Goal: Task Accomplishment & Management: Use online tool/utility

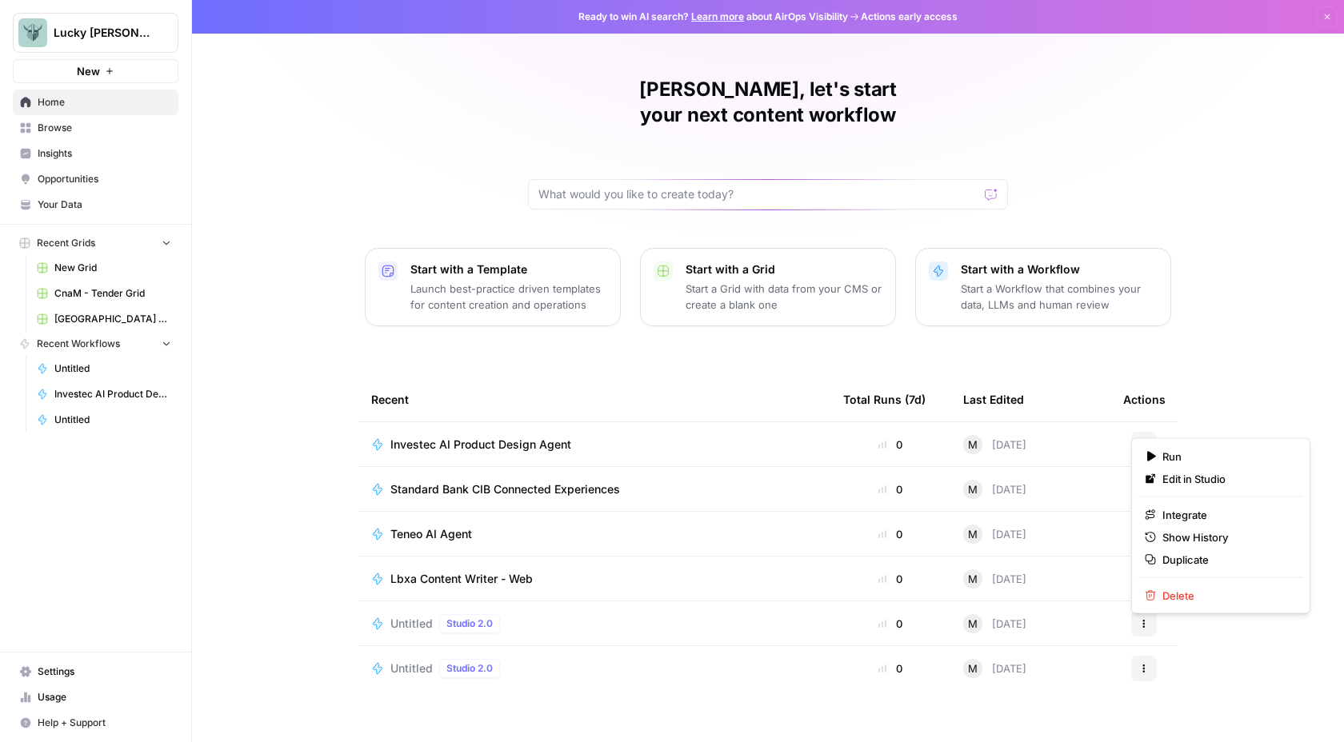
click at [1139, 432] on button "Actions" at bounding box center [1144, 445] width 26 height 26
click at [1171, 285] on div "[PERSON_NAME], let's start your next content workflow Start with a Template Lau…" at bounding box center [768, 380] width 1152 height 761
click at [522, 437] on span "Investec AI Product Design Agent" at bounding box center [480, 445] width 181 height 16
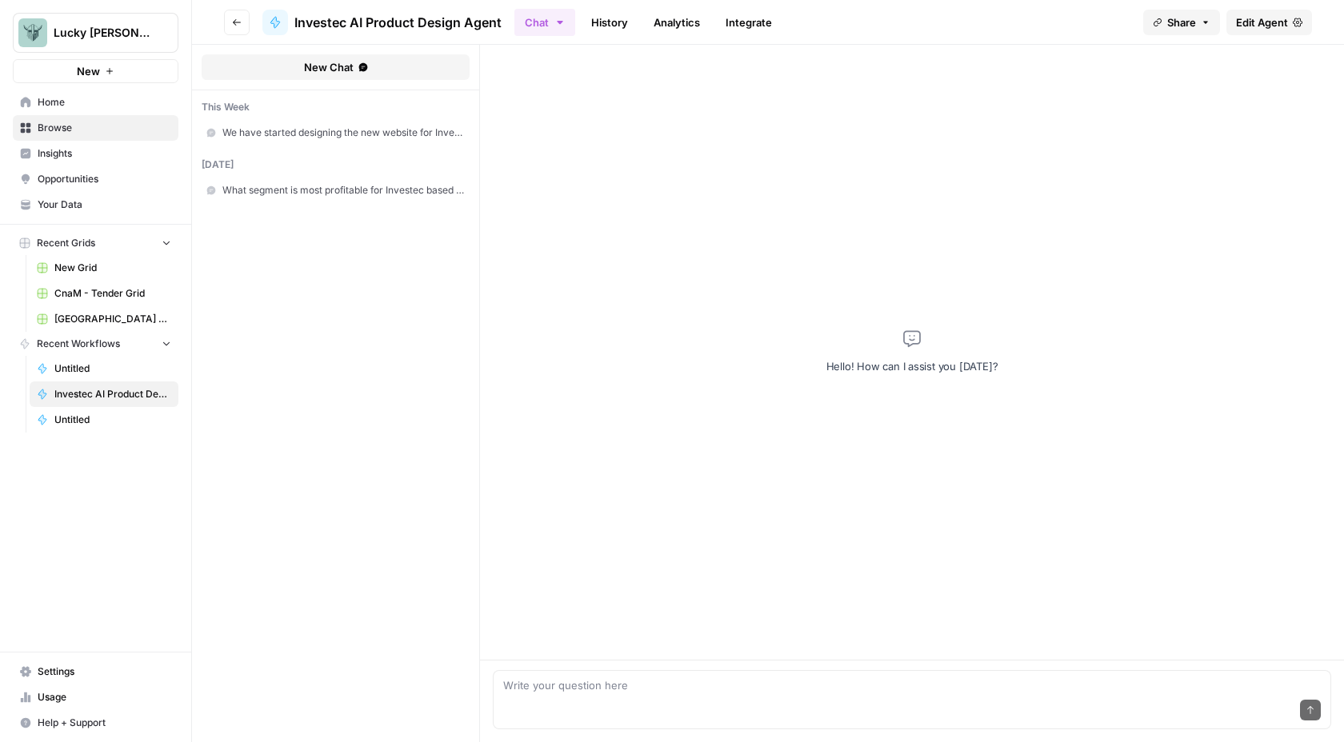
click at [1273, 22] on span "Edit Agent" at bounding box center [1262, 22] width 52 height 16
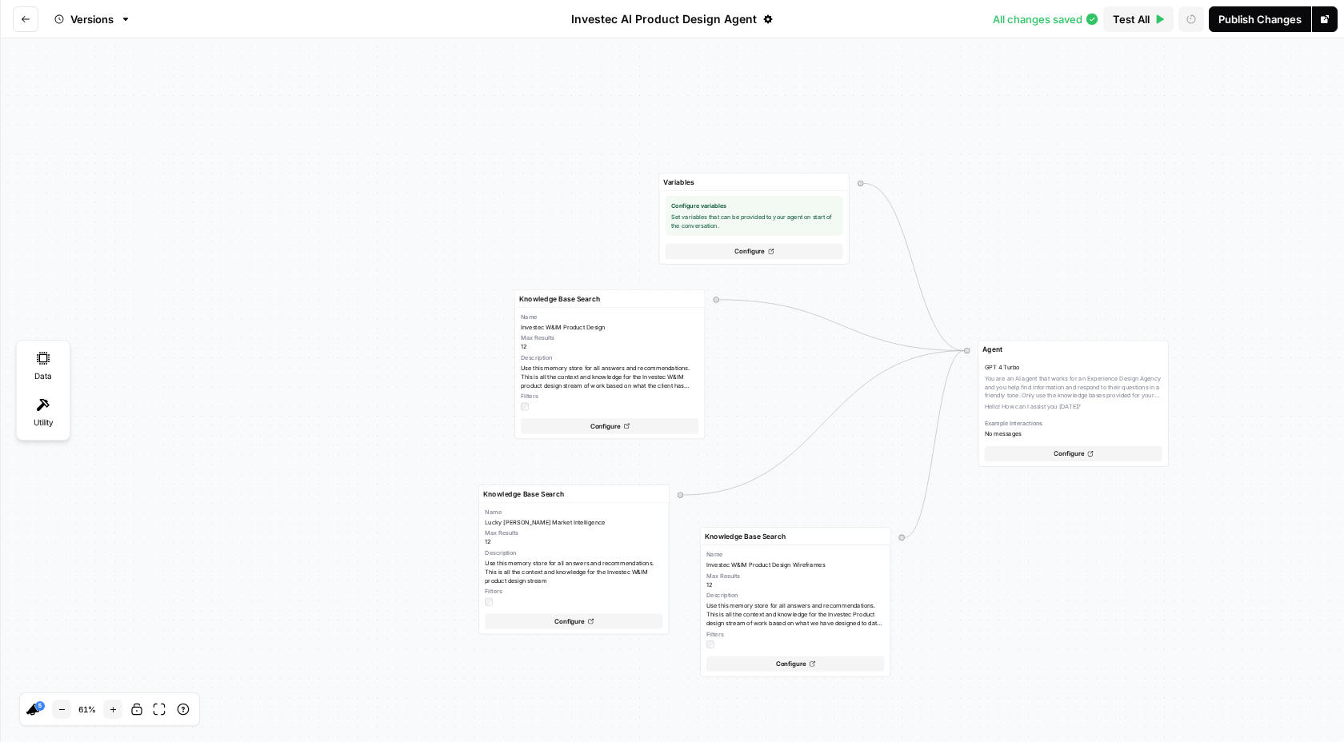
click at [36, 22] on button "Go back" at bounding box center [26, 19] width 26 height 26
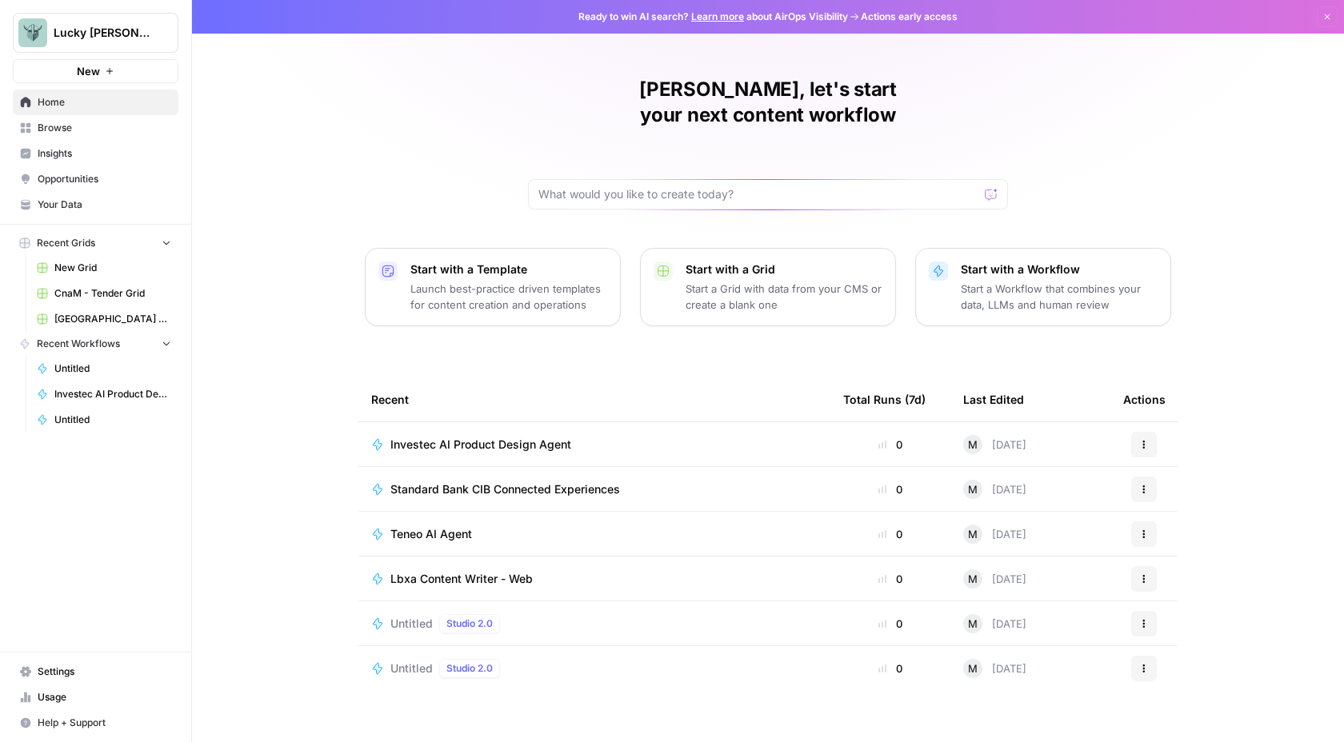
click at [1139, 432] on button "Actions" at bounding box center [1144, 445] width 26 height 26
click at [1186, 557] on span "Duplicate" at bounding box center [1226, 560] width 128 height 16
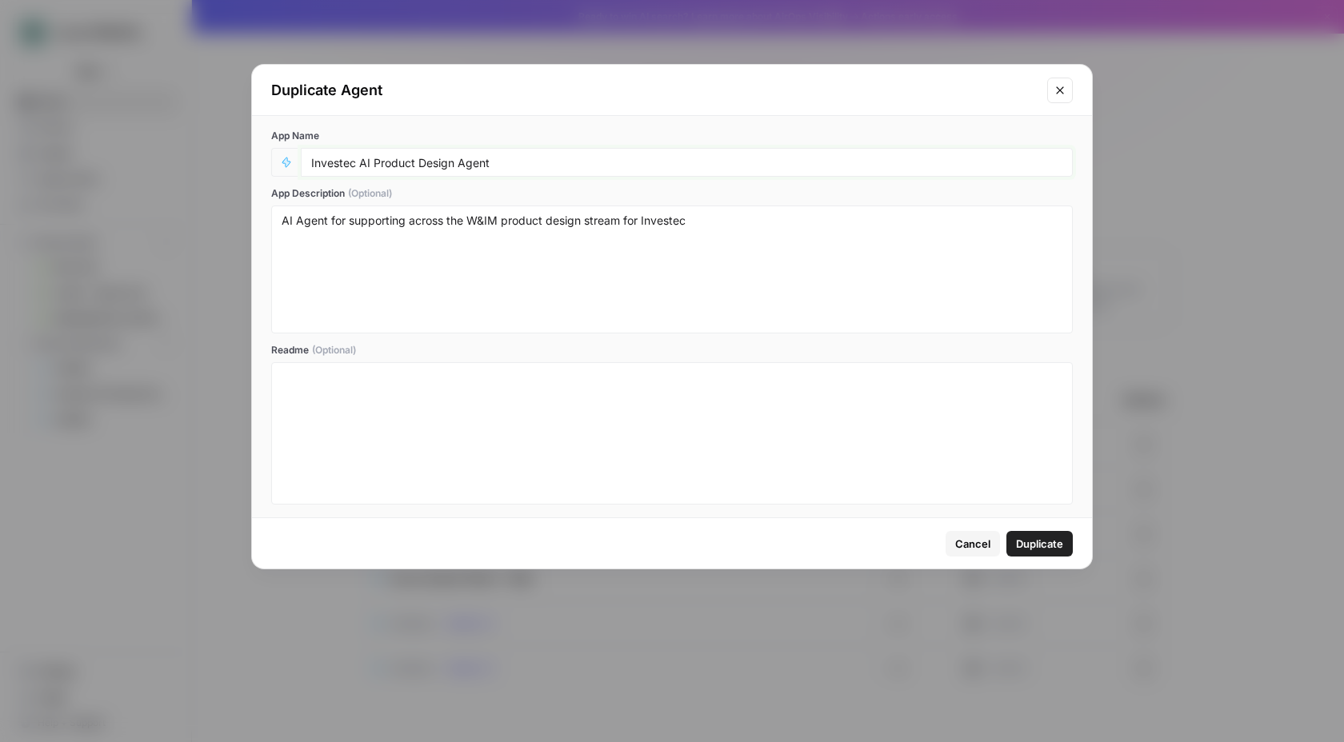
click at [366, 166] on input "Investec AI Product Design Agent" at bounding box center [686, 162] width 751 height 14
click at [422, 161] on input "Investec AI Product Design Agent" at bounding box center [686, 162] width 751 height 14
drag, startPoint x: 452, startPoint y: 161, endPoint x: 166, endPoint y: 158, distance: 285.6
click at [166, 158] on div "Duplicate Agent App Name Investec AI Product Design Agent App Description (Opti…" at bounding box center [672, 371] width 1344 height 742
type input "Miway Podcast Pitch Agent"
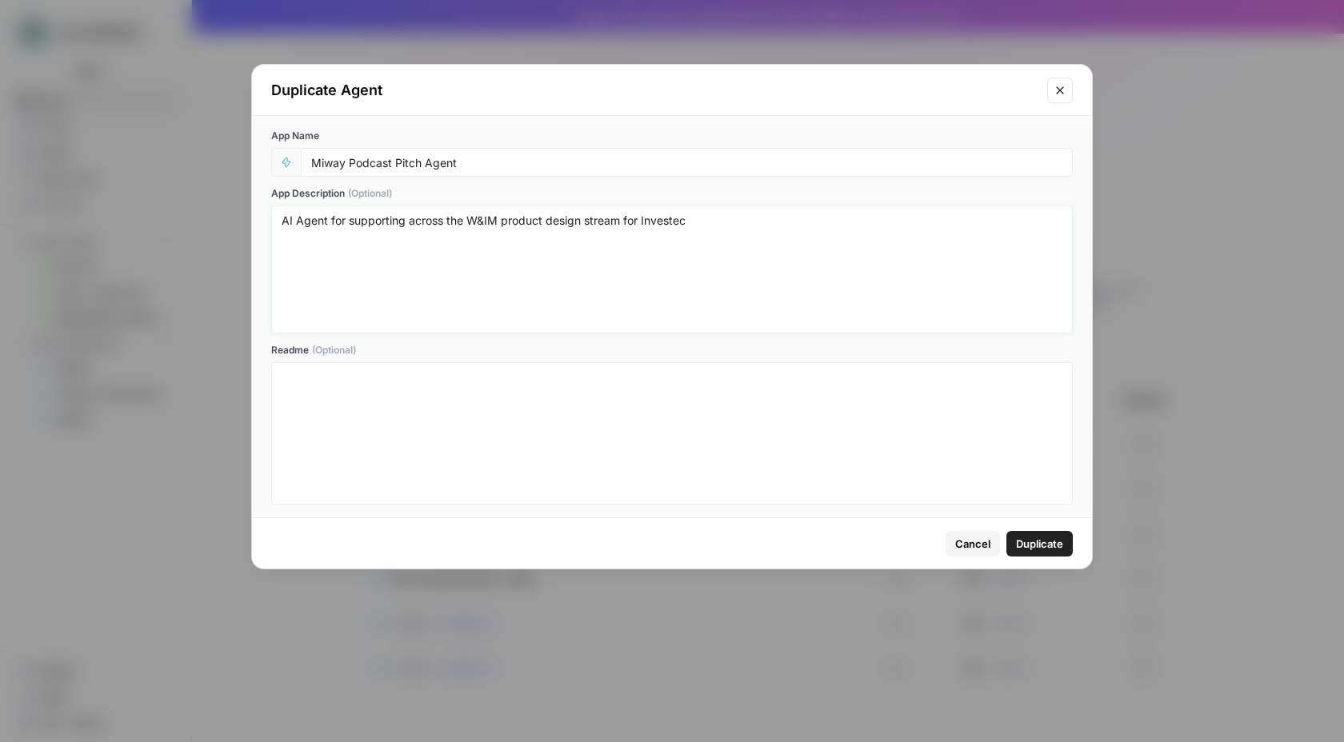
drag, startPoint x: 655, startPoint y: 221, endPoint x: 474, endPoint y: 225, distance: 181.6
click at [474, 225] on textarea "AI Agent for supporting across the W&IM product design stream for Investec" at bounding box center [672, 270] width 781 height 114
type textarea "AI Agent for supporting across the Miway CEO podcast pitch"
click at [1062, 545] on span "Duplicate" at bounding box center [1039, 544] width 47 height 16
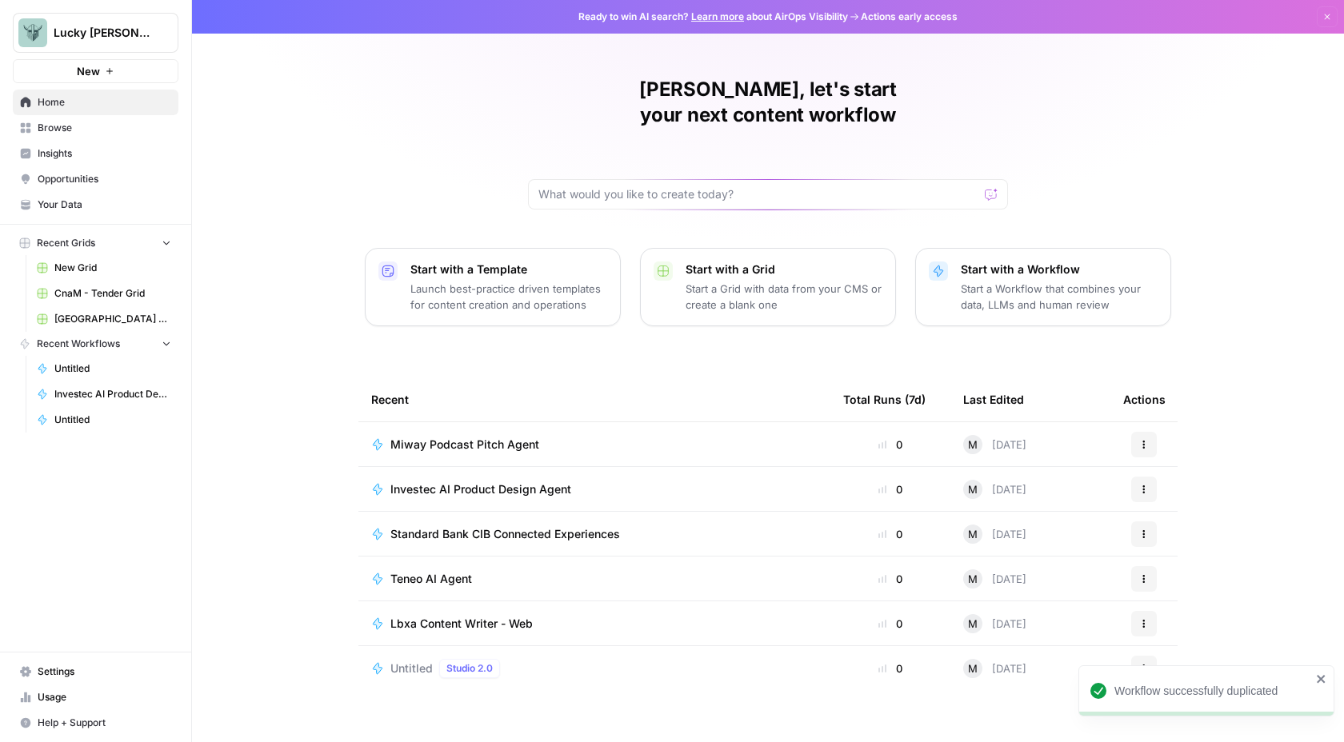
click at [491, 437] on span "Miway Podcast Pitch Agent" at bounding box center [464, 445] width 149 height 16
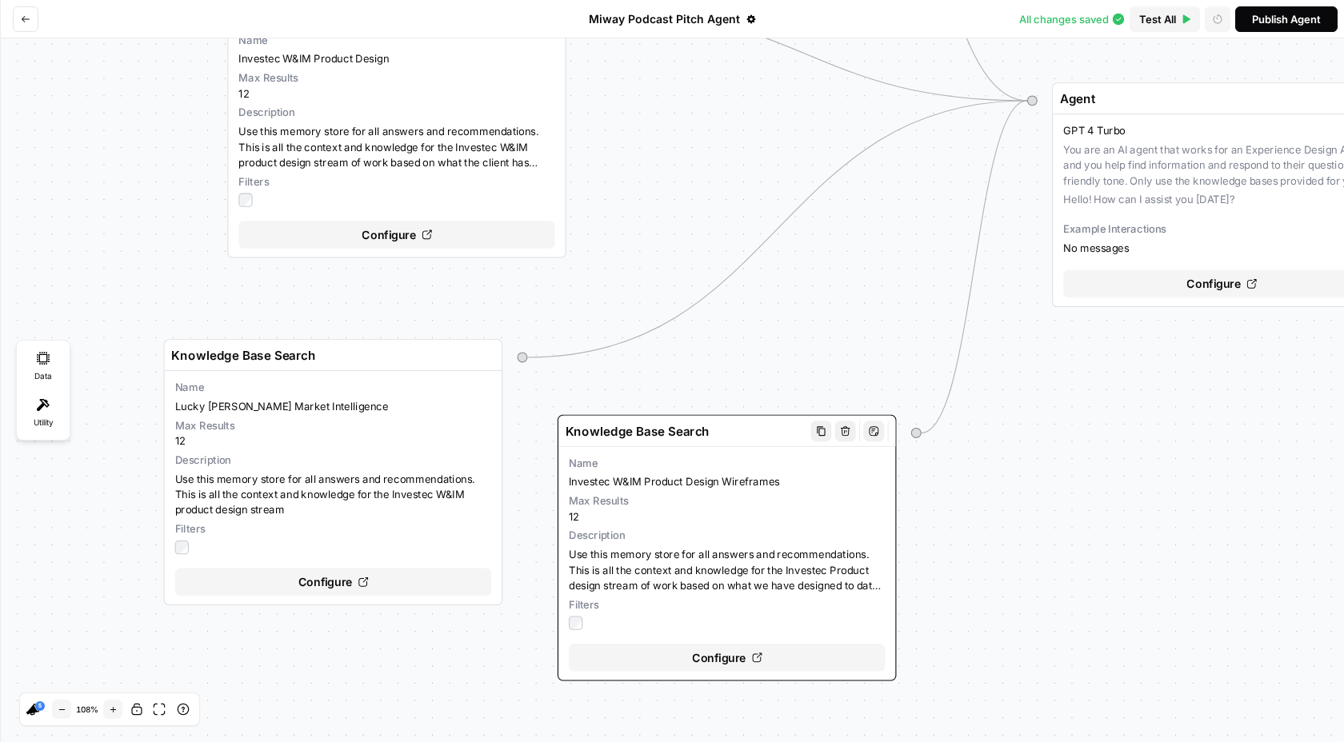
click at [705, 668] on div "Configure" at bounding box center [727, 658] width 316 height 28
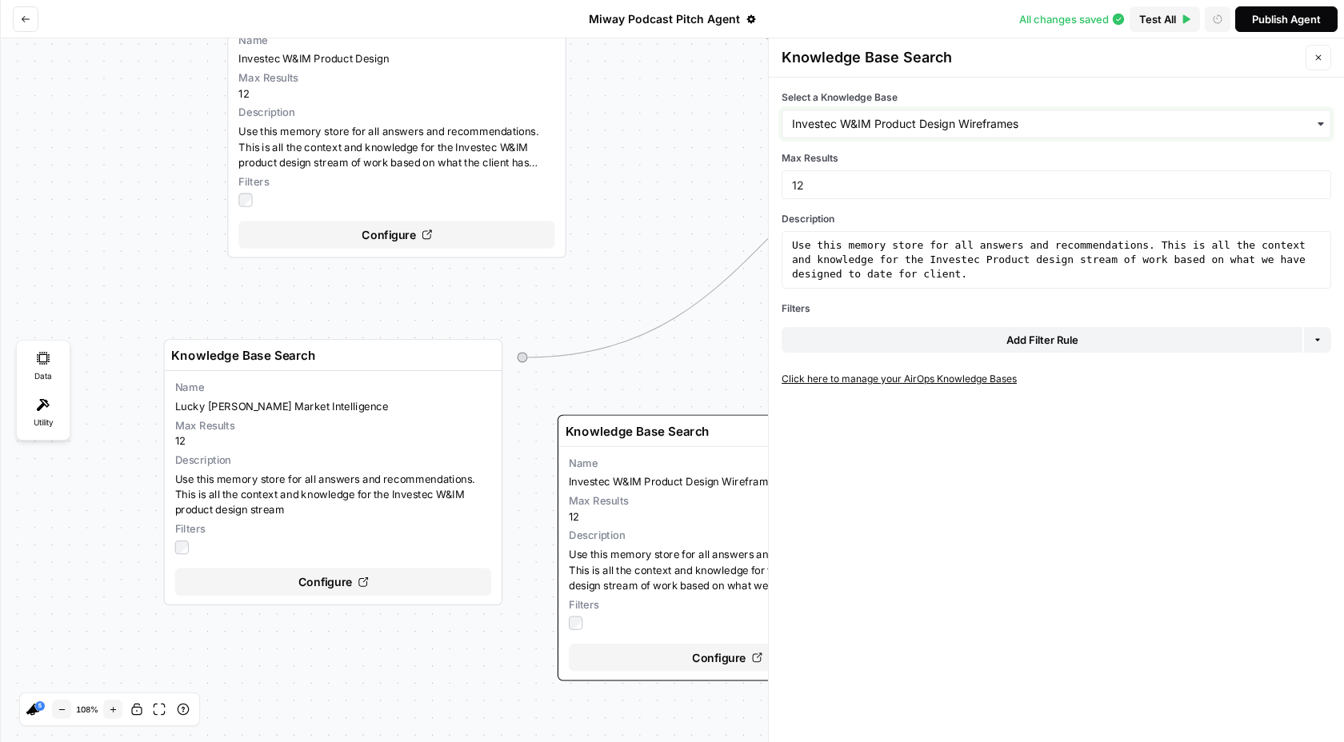
click at [937, 126] on input "Select a Knowledge Base" at bounding box center [1056, 124] width 529 height 16
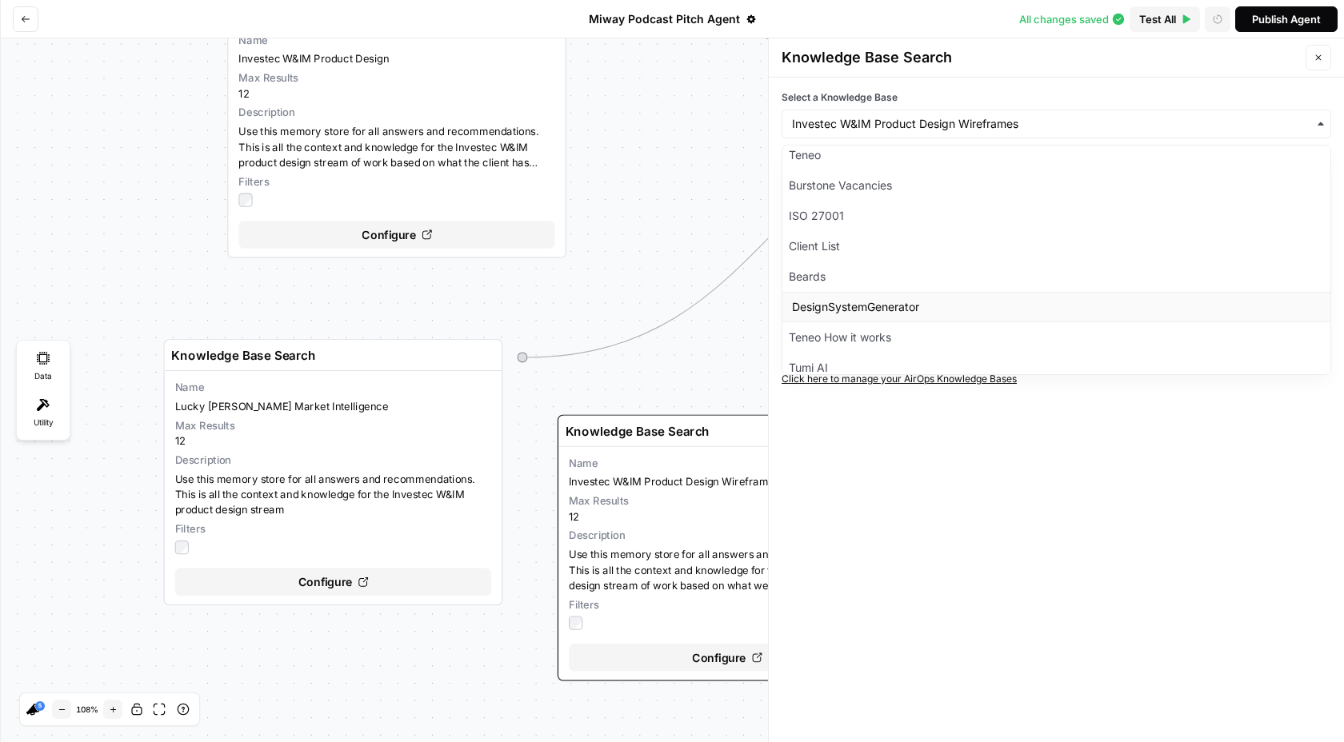
scroll to position [657, 0]
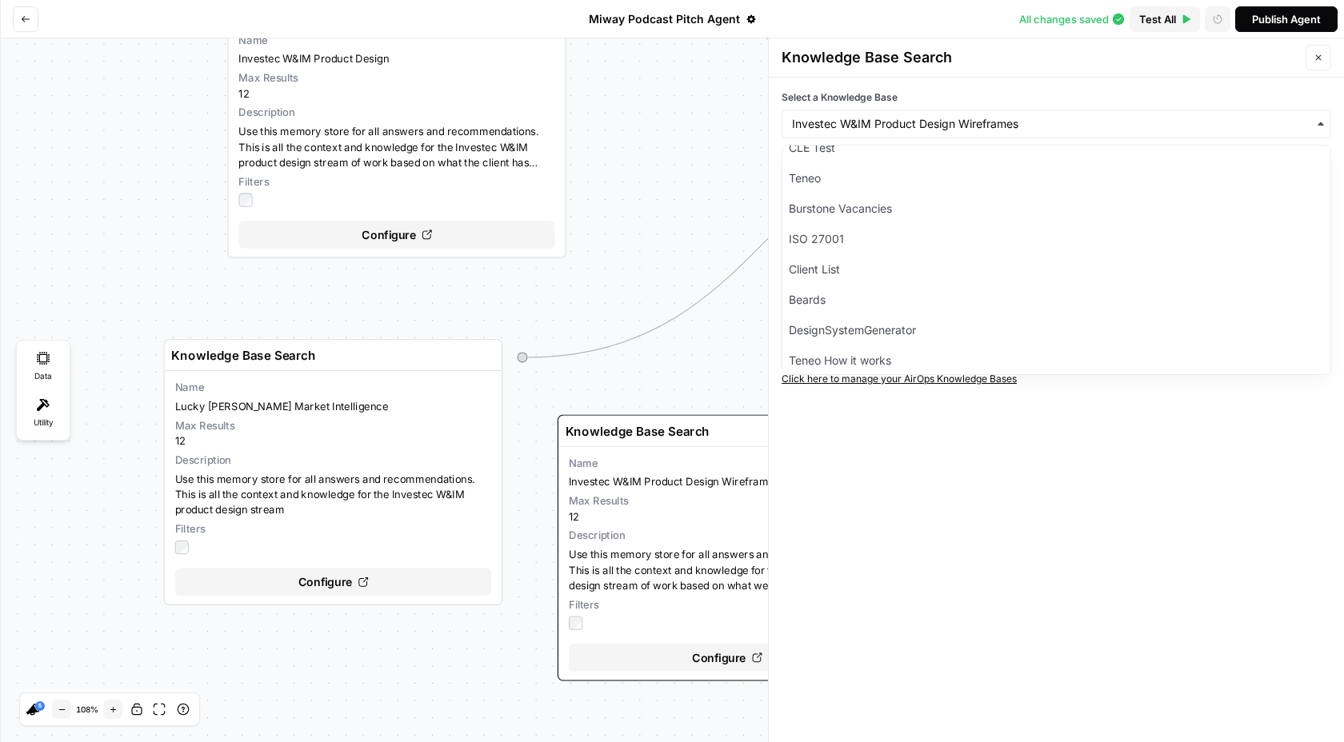
click at [677, 142] on div "Variables Configure variables Set variables that can be provided to your agent …" at bounding box center [672, 390] width 1344 height 704
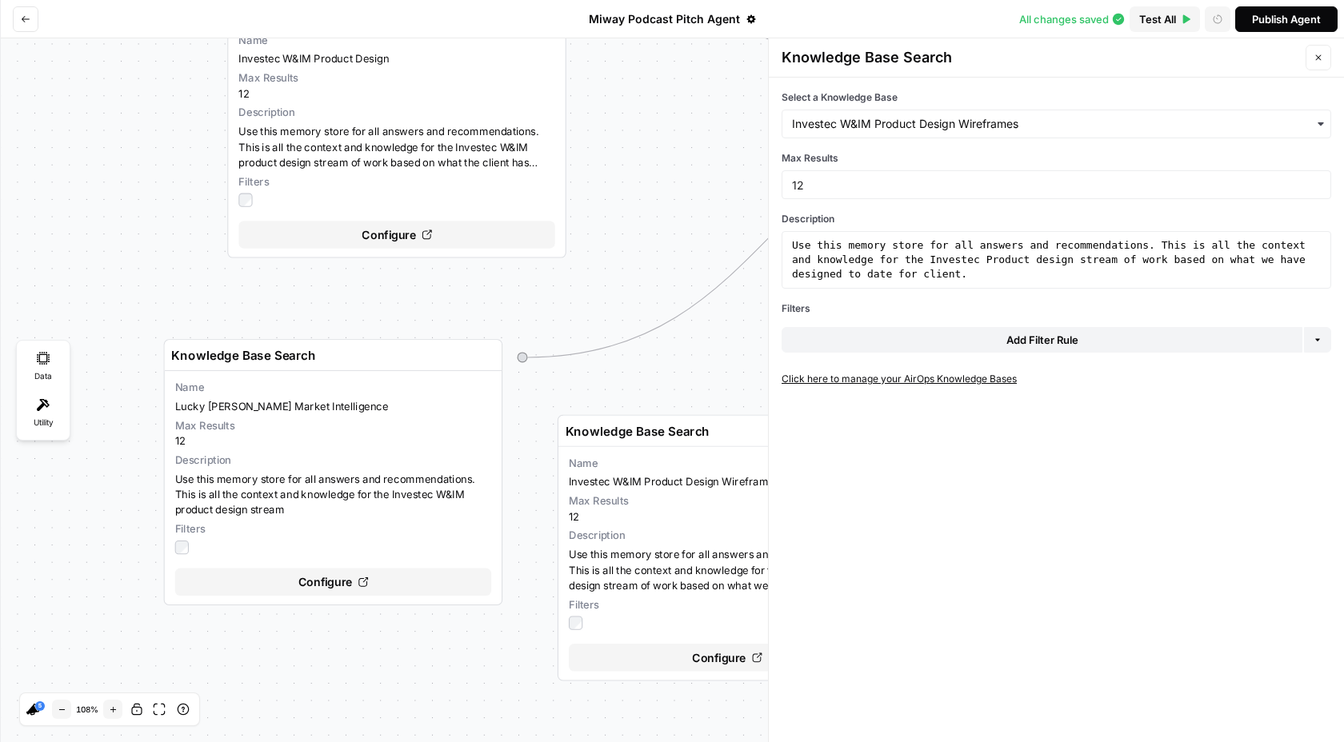
click at [1321, 54] on icon "button" at bounding box center [1318, 58] width 10 height 10
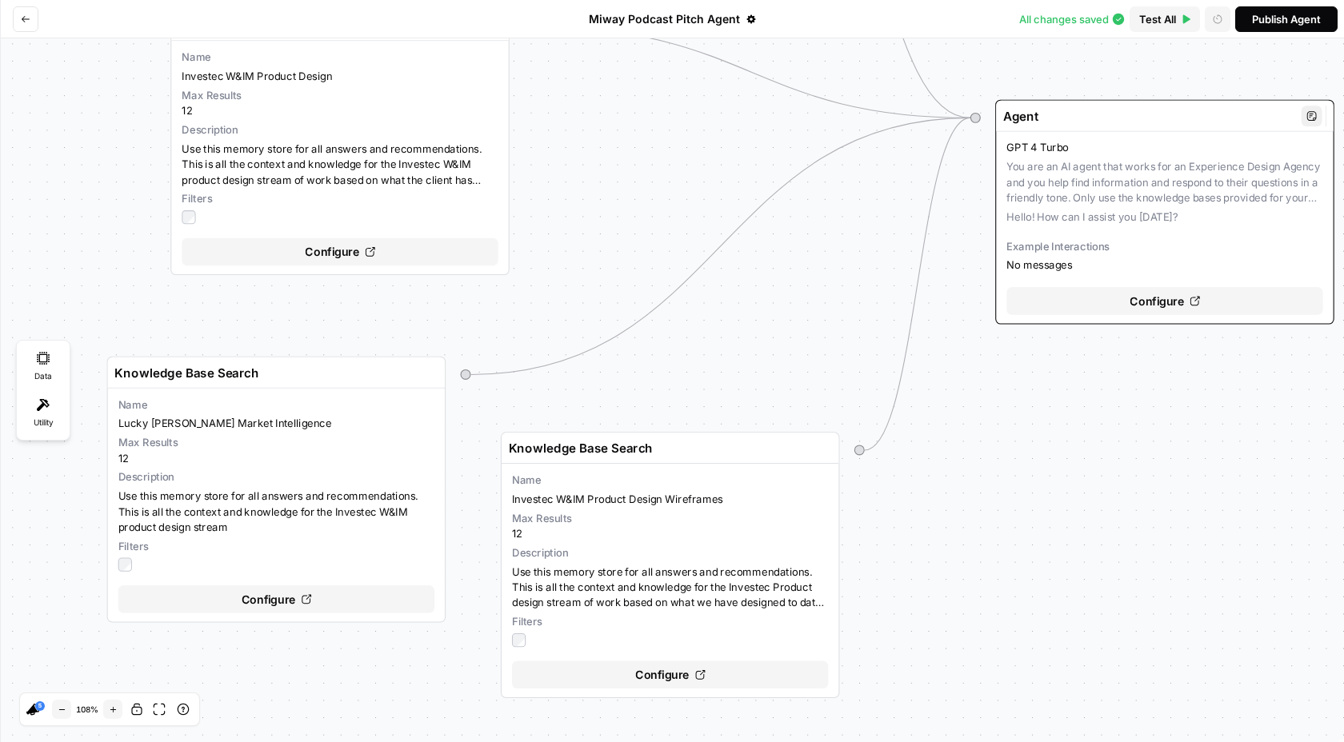
click at [1147, 294] on span "Configure" at bounding box center [1156, 302] width 54 height 18
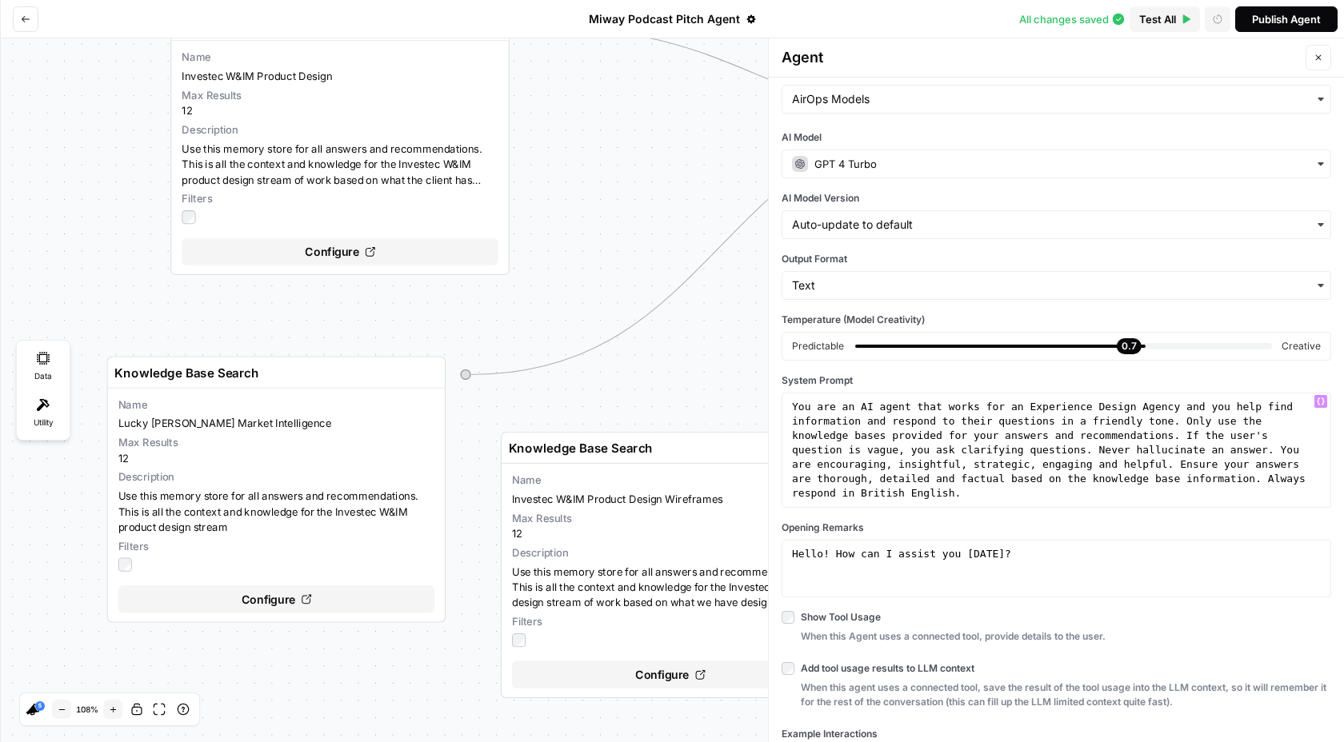
scroll to position [30, 0]
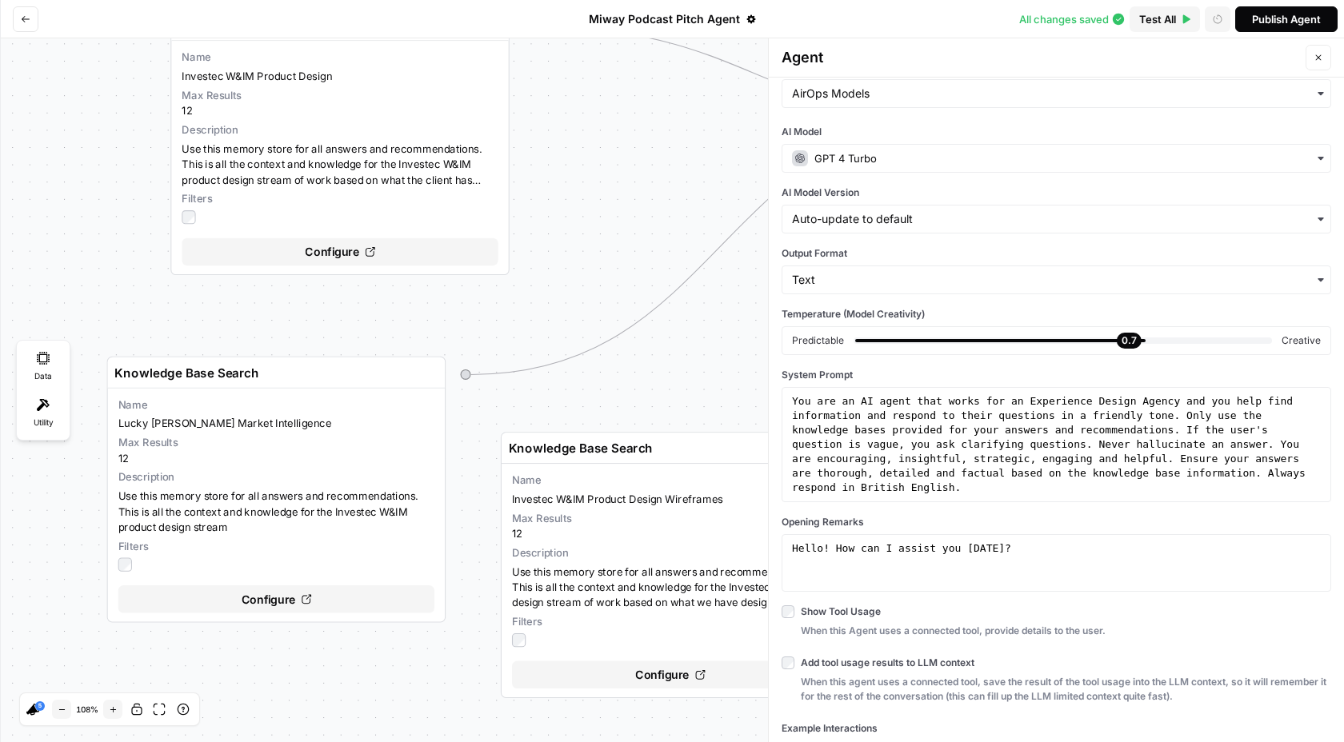
click at [1316, 54] on icon "button" at bounding box center [1318, 58] width 10 height 10
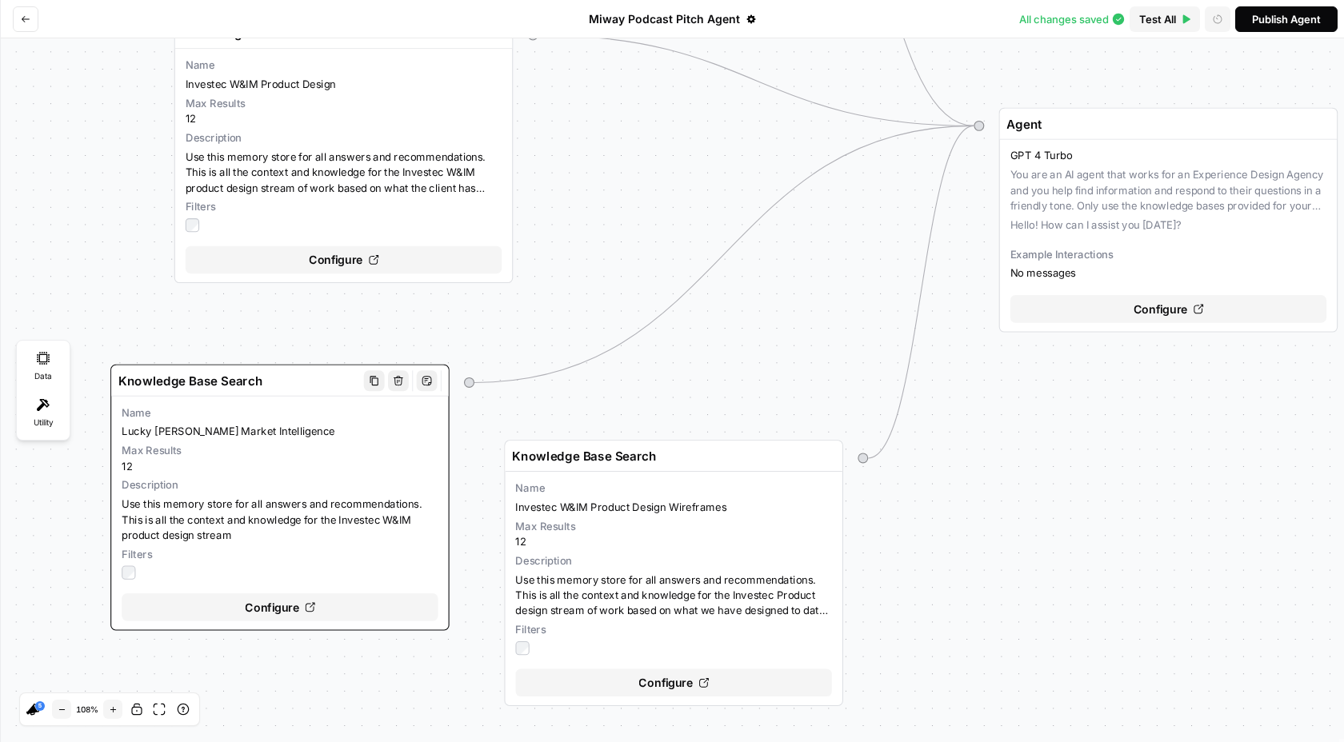
click at [399, 378] on icon "button" at bounding box center [398, 380] width 10 height 10
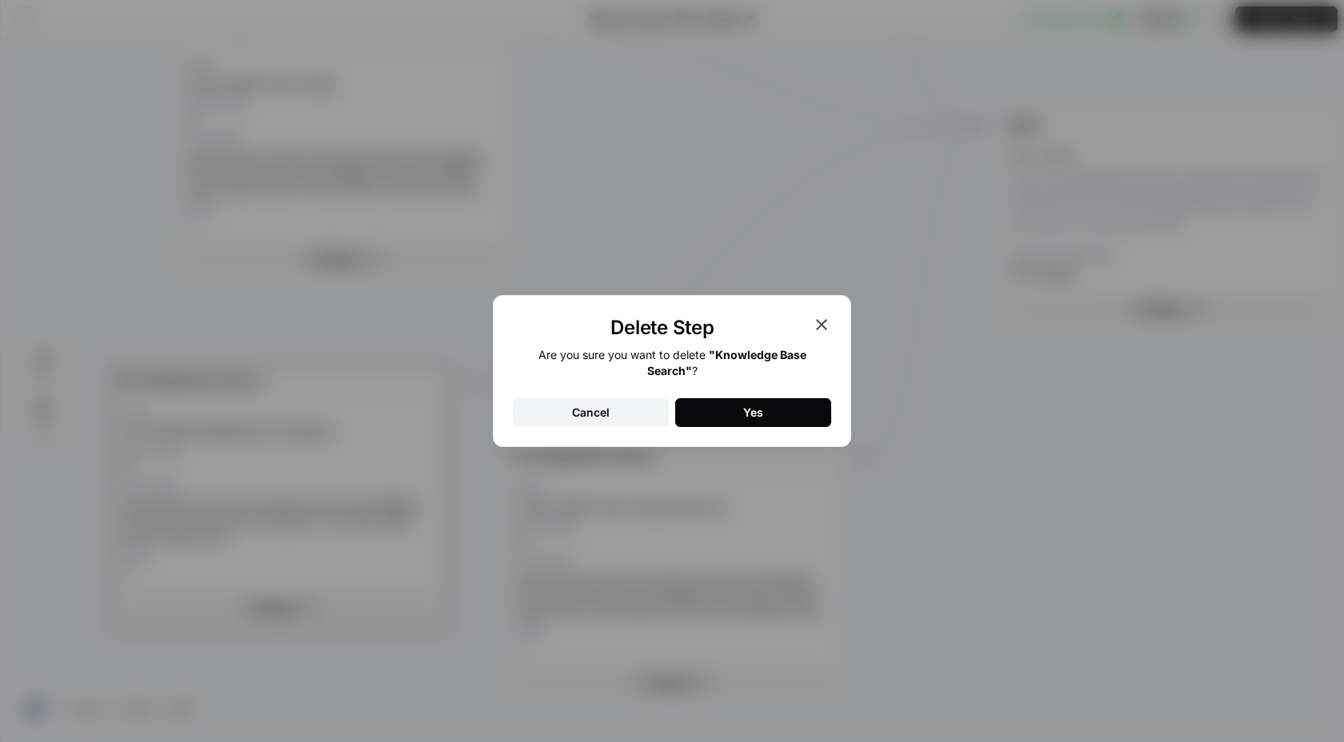
click at [722, 412] on button "Yes" at bounding box center [753, 412] width 156 height 29
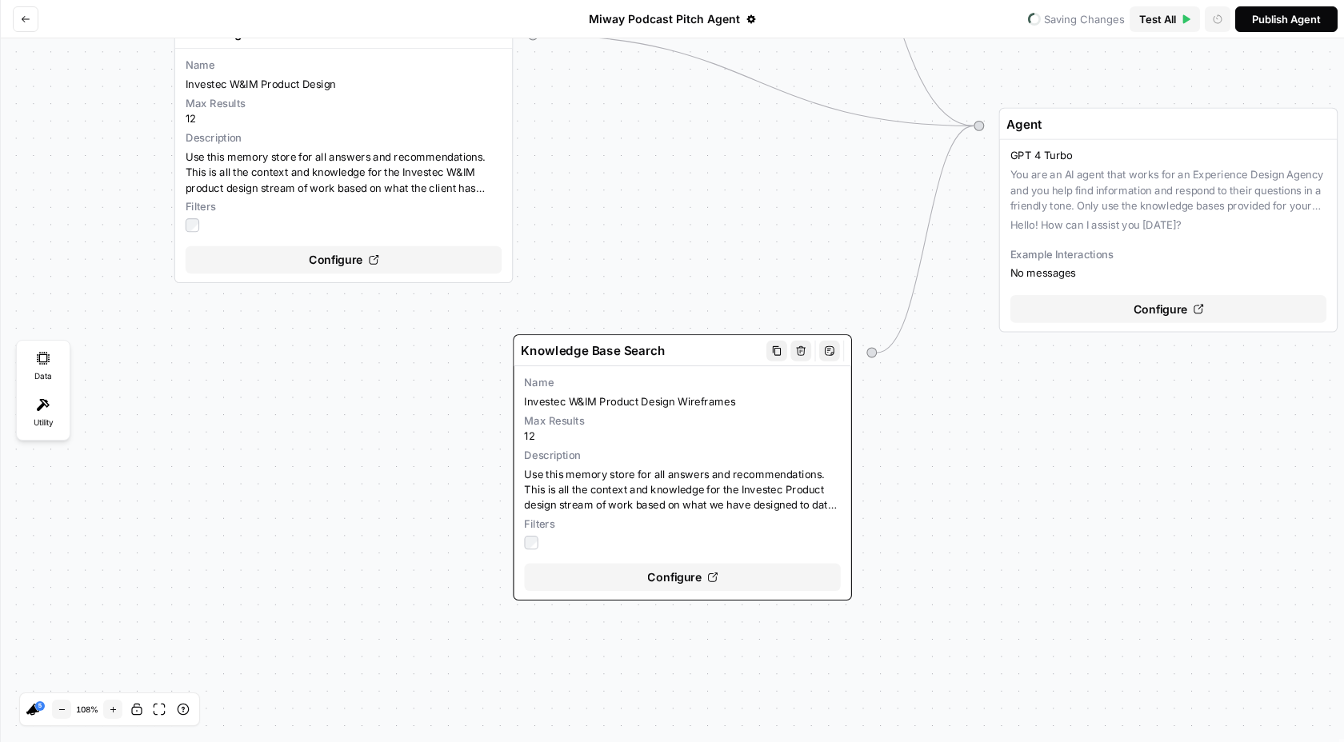
drag, startPoint x: 697, startPoint y: 513, endPoint x: 706, endPoint y: 407, distance: 105.9
click at [706, 407] on span "Investec W&IM Product Design Wireframes" at bounding box center [682, 401] width 316 height 15
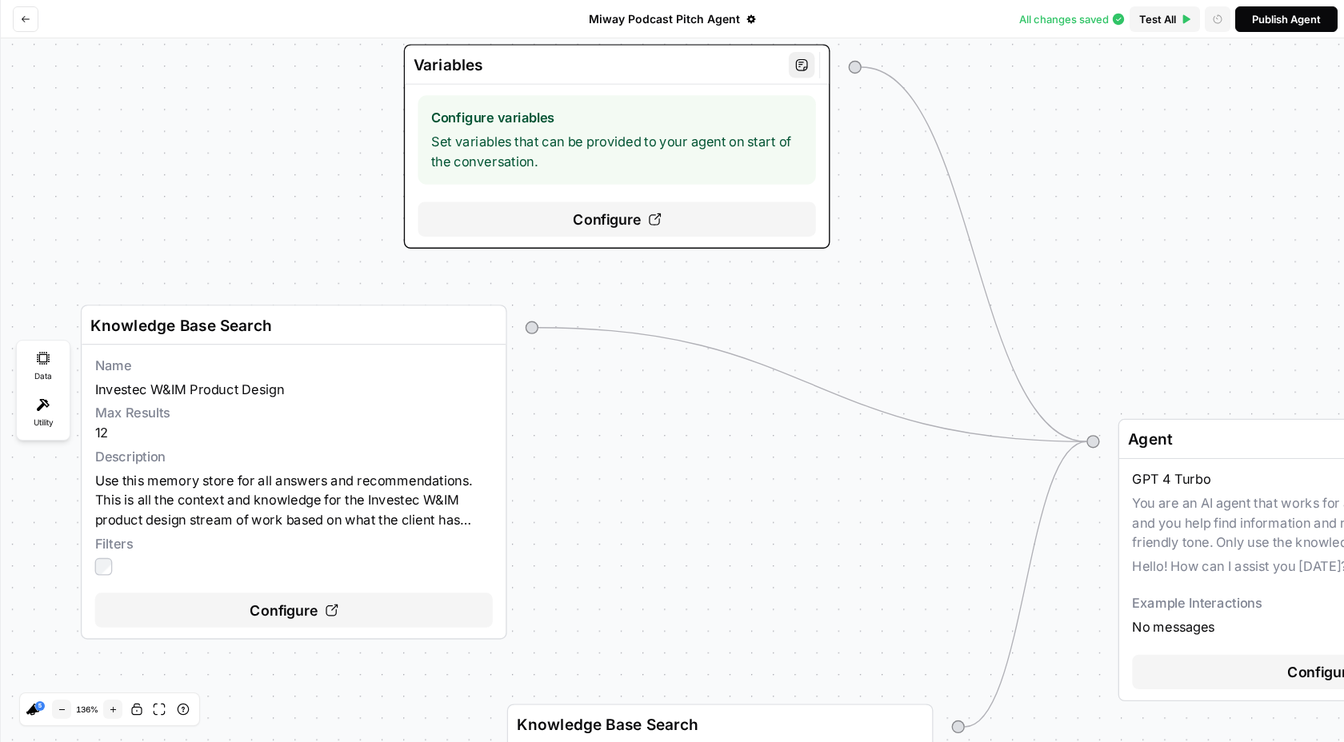
click at [675, 76] on div "Variables" at bounding box center [617, 65] width 424 height 39
click at [892, 240] on div "Variables Configure variables Set variables that can be provided to your agent …" at bounding box center [672, 390] width 1344 height 704
